Goal: Navigation & Orientation: Find specific page/section

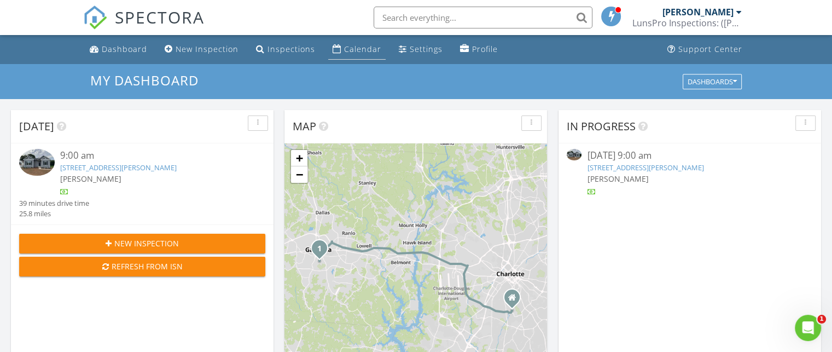
click at [356, 53] on div "Calendar" at bounding box center [362, 49] width 37 height 10
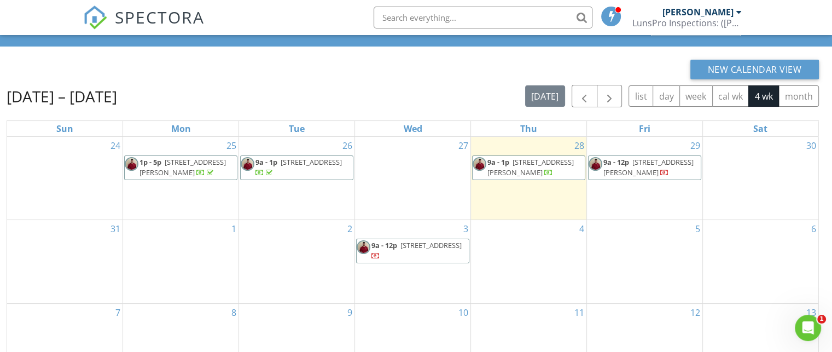
scroll to position [55, 0]
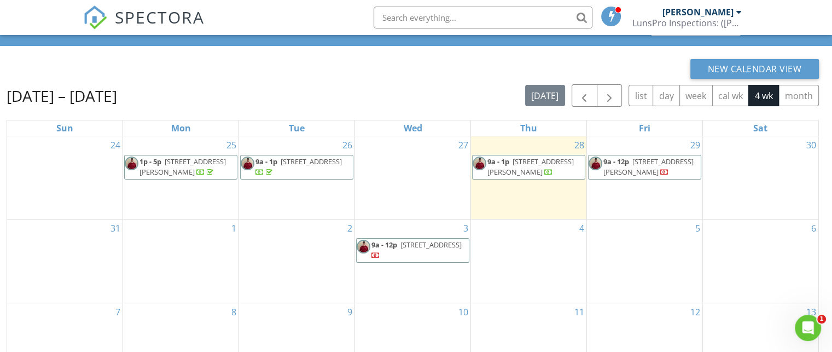
click at [306, 166] on span "[STREET_ADDRESS]" at bounding box center [311, 162] width 61 height 10
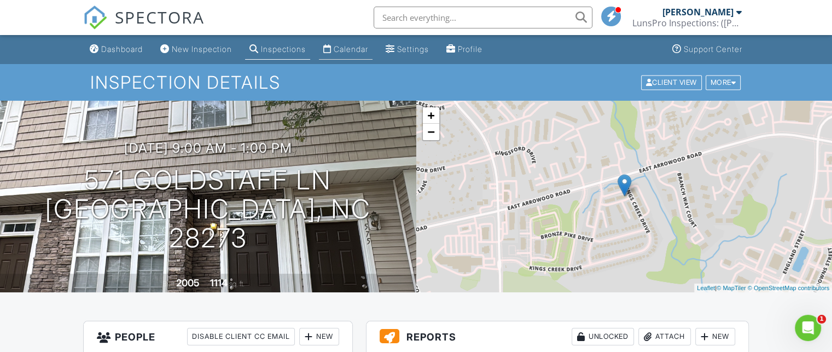
click at [351, 49] on div "Calendar" at bounding box center [351, 48] width 34 height 9
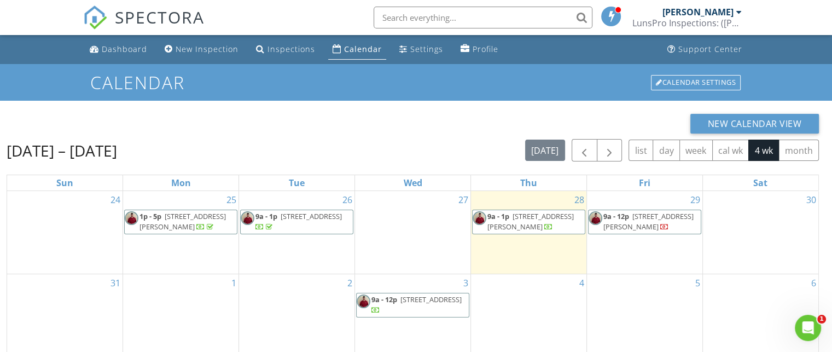
scroll to position [55, 0]
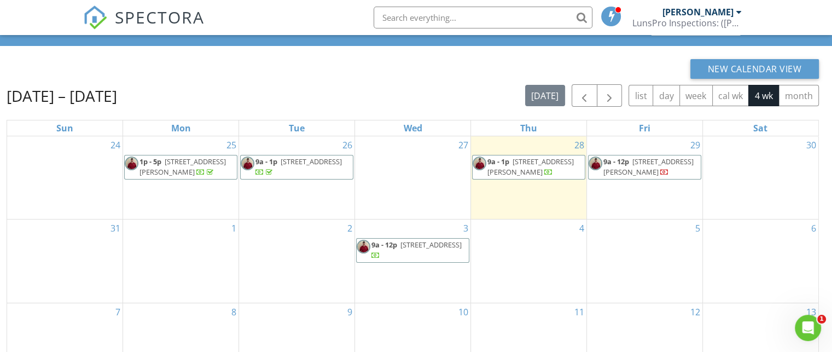
click at [557, 71] on div "New Calendar View" at bounding box center [413, 69] width 813 height 20
